Goal: Task Accomplishment & Management: Manage account settings

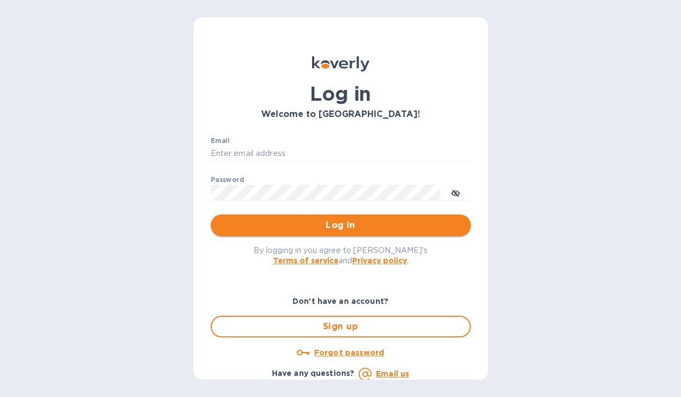
type input "[PERSON_NAME][EMAIL_ADDRESS][DOMAIN_NAME]"
click at [267, 228] on span "Log in" at bounding box center [340, 225] width 243 height 13
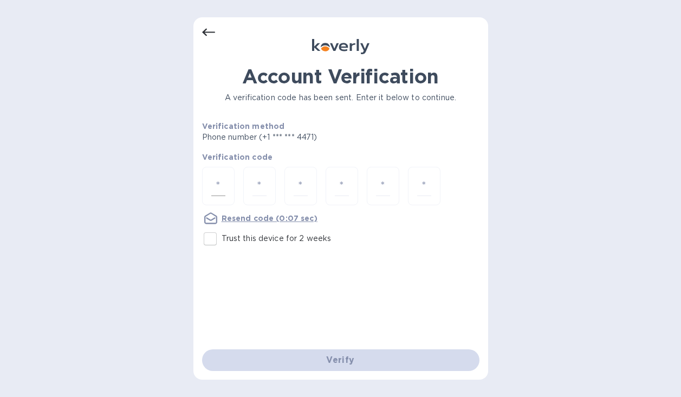
click at [218, 188] on input "number" at bounding box center [218, 186] width 14 height 20
type input "1"
type input "3"
type input "5"
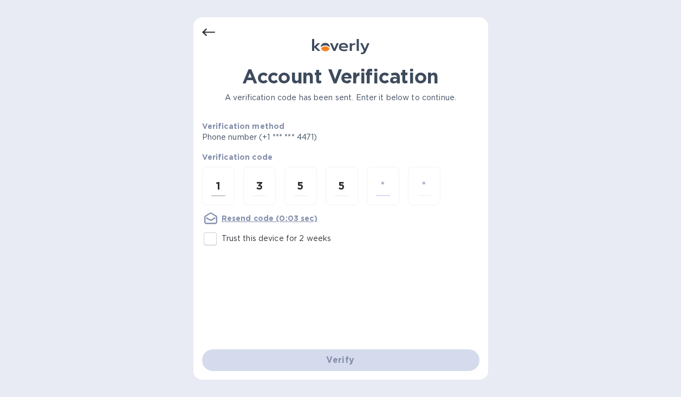
type input "2"
type input "4"
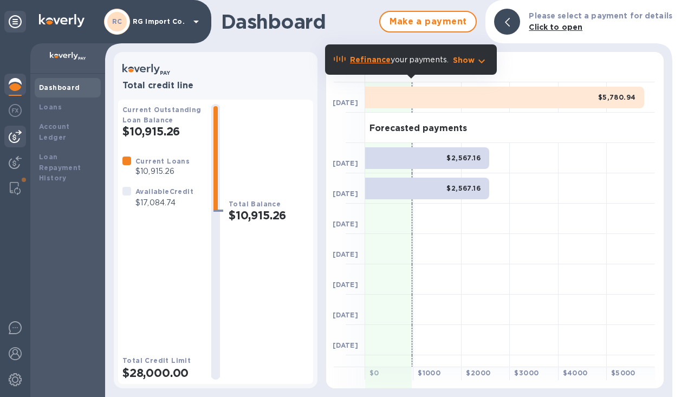
click at [16, 139] on img at bounding box center [15, 136] width 13 height 13
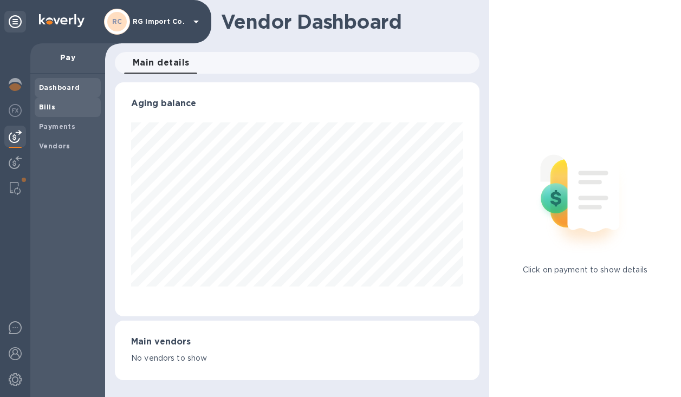
scroll to position [234, 365]
click at [49, 113] on div "Bills" at bounding box center [68, 106] width 66 height 19
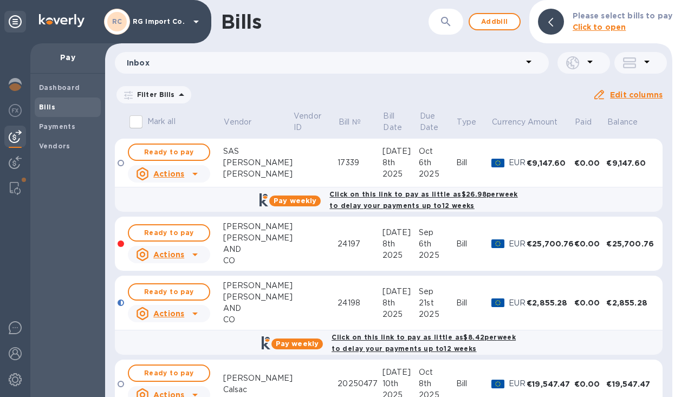
scroll to position [125, 0]
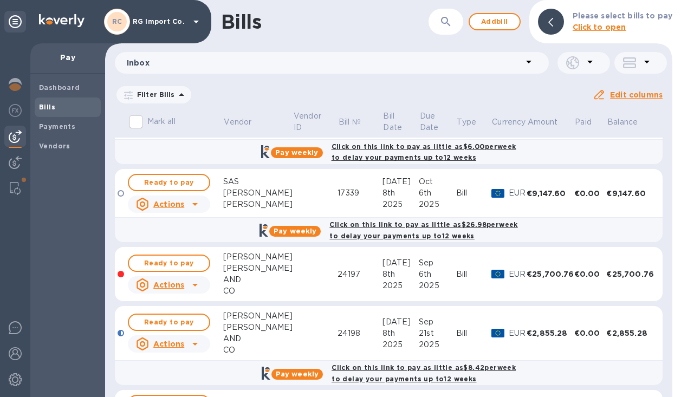
click at [200, 286] on icon at bounding box center [194, 284] width 13 height 13
click at [302, 282] on div at bounding box center [340, 198] width 681 height 397
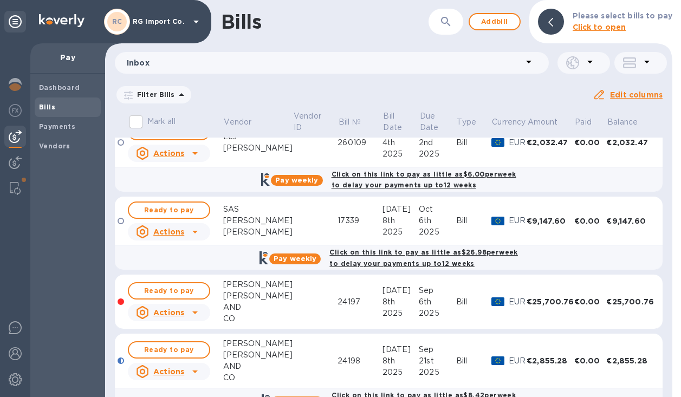
scroll to position [0, 0]
